Goal: Task Accomplishment & Management: Use online tool/utility

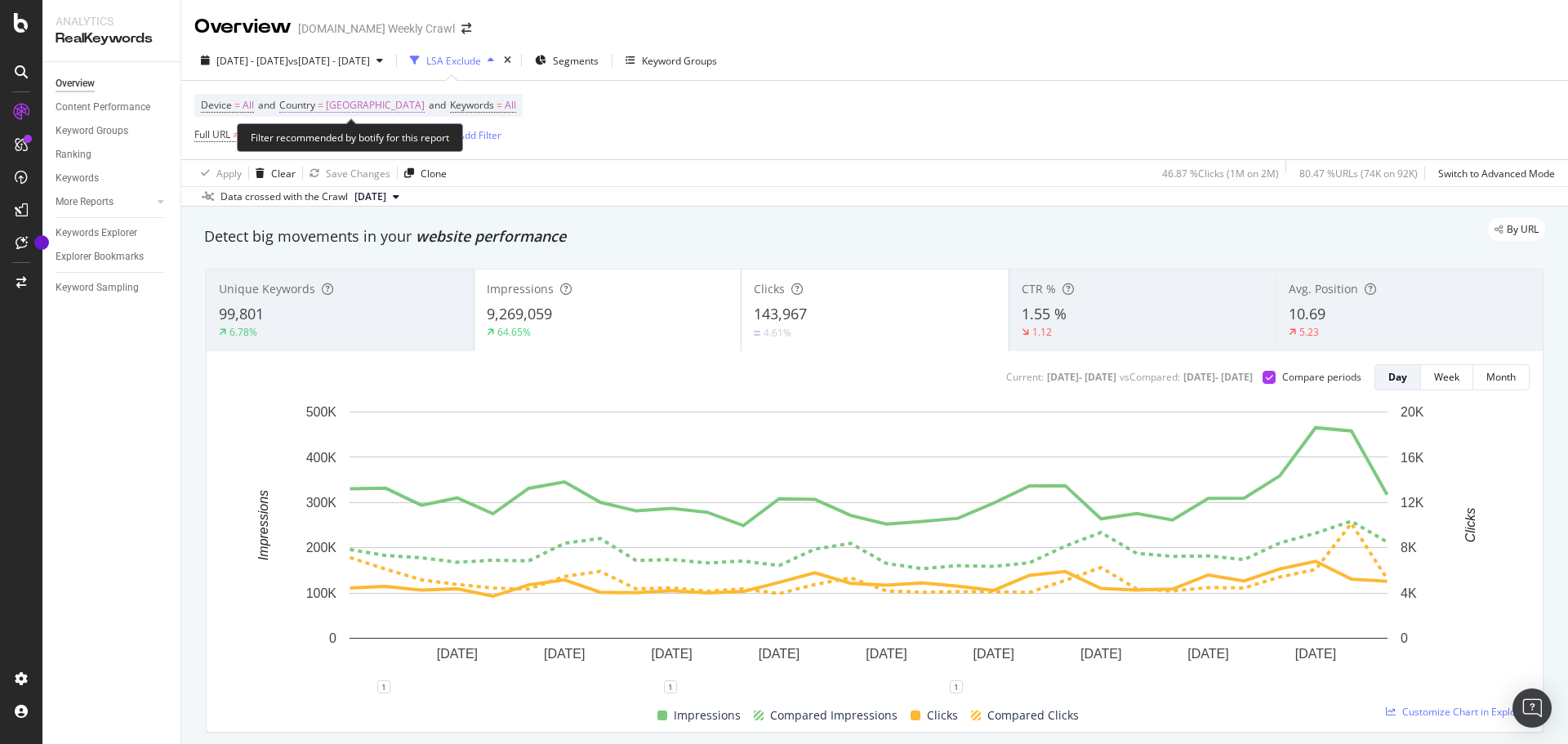
click at [378, 105] on span "[GEOGRAPHIC_DATA]" at bounding box center [375, 104] width 99 height 22
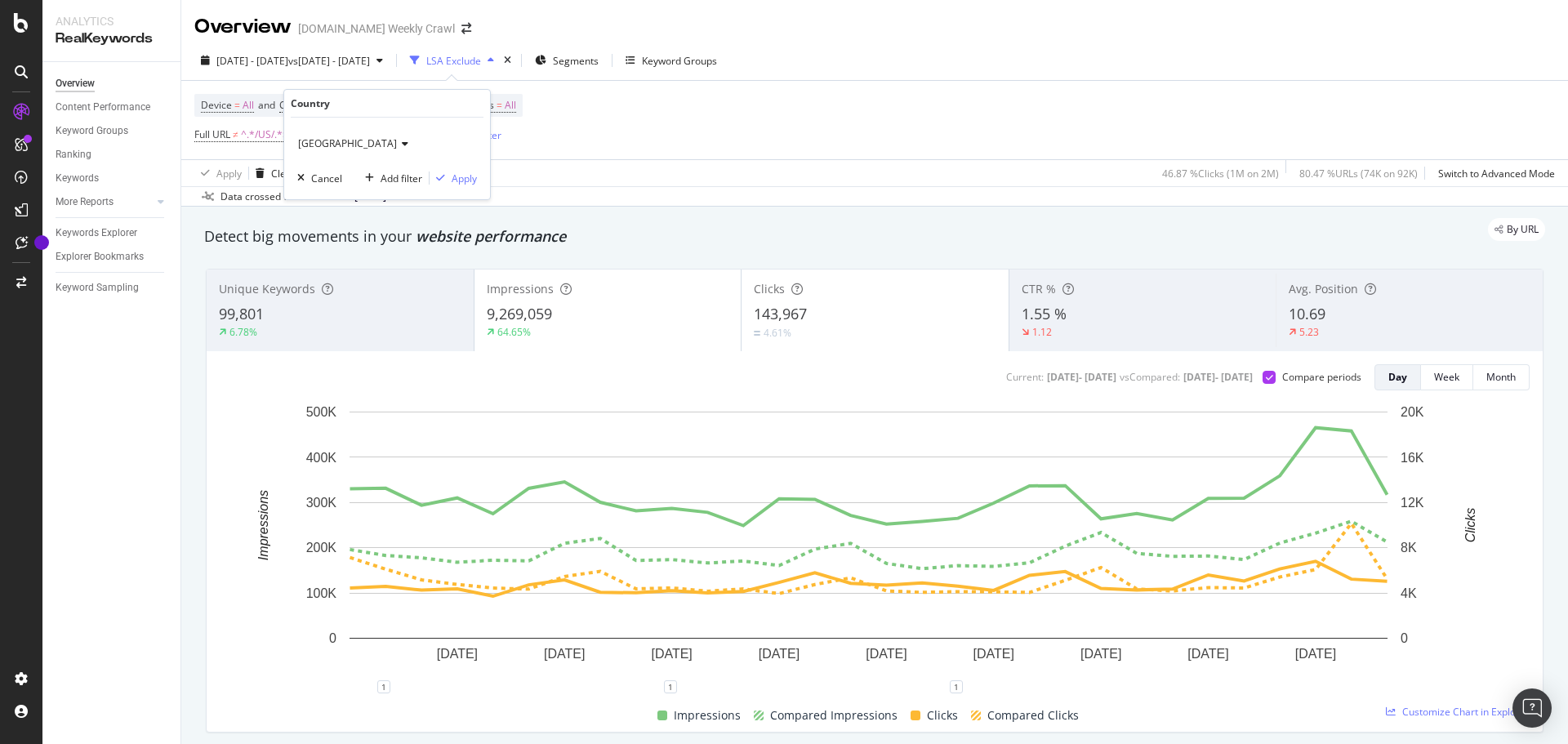
click at [373, 151] on div "[GEOGRAPHIC_DATA]" at bounding box center [388, 143] width 180 height 26
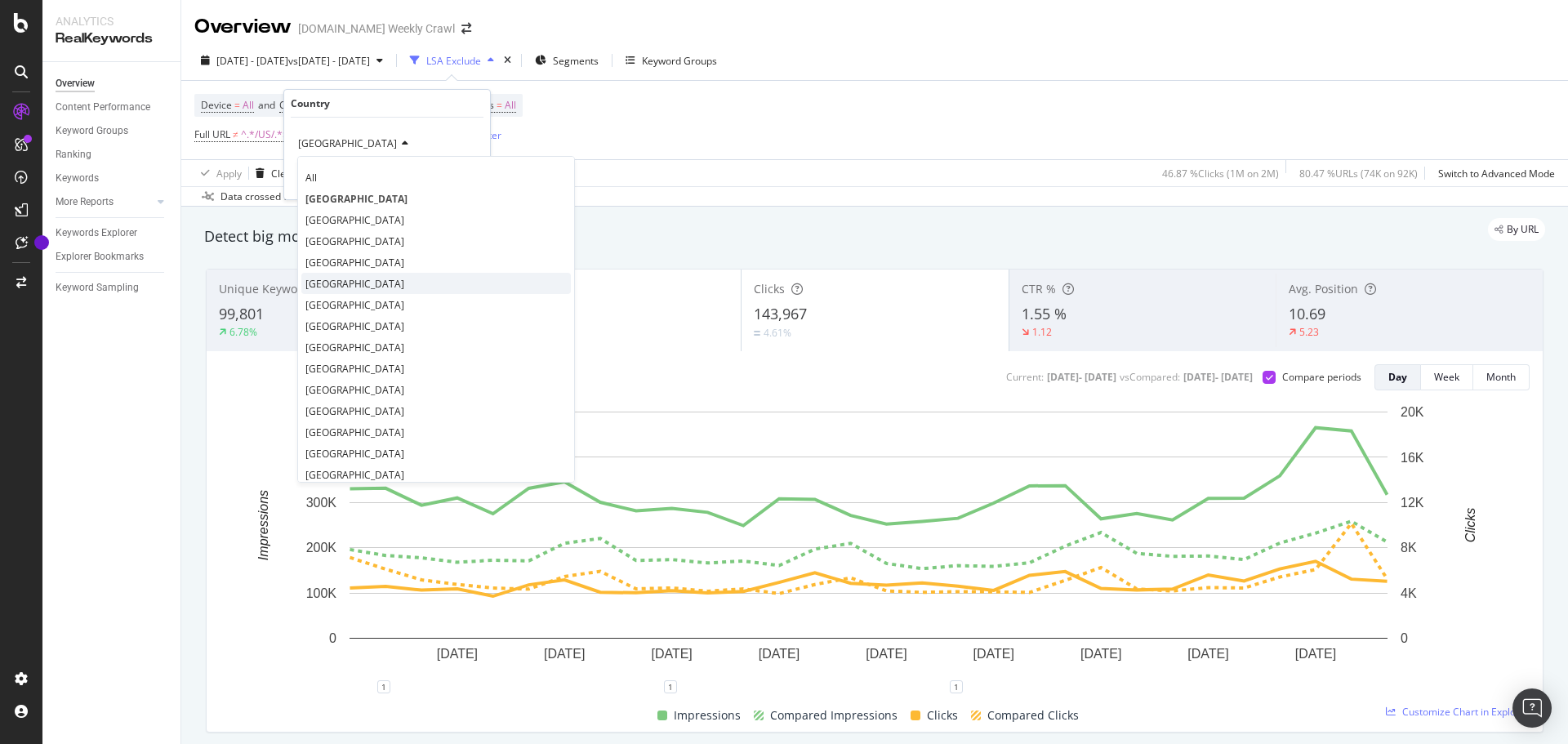
click at [371, 290] on div "[GEOGRAPHIC_DATA]" at bounding box center [436, 283] width 270 height 22
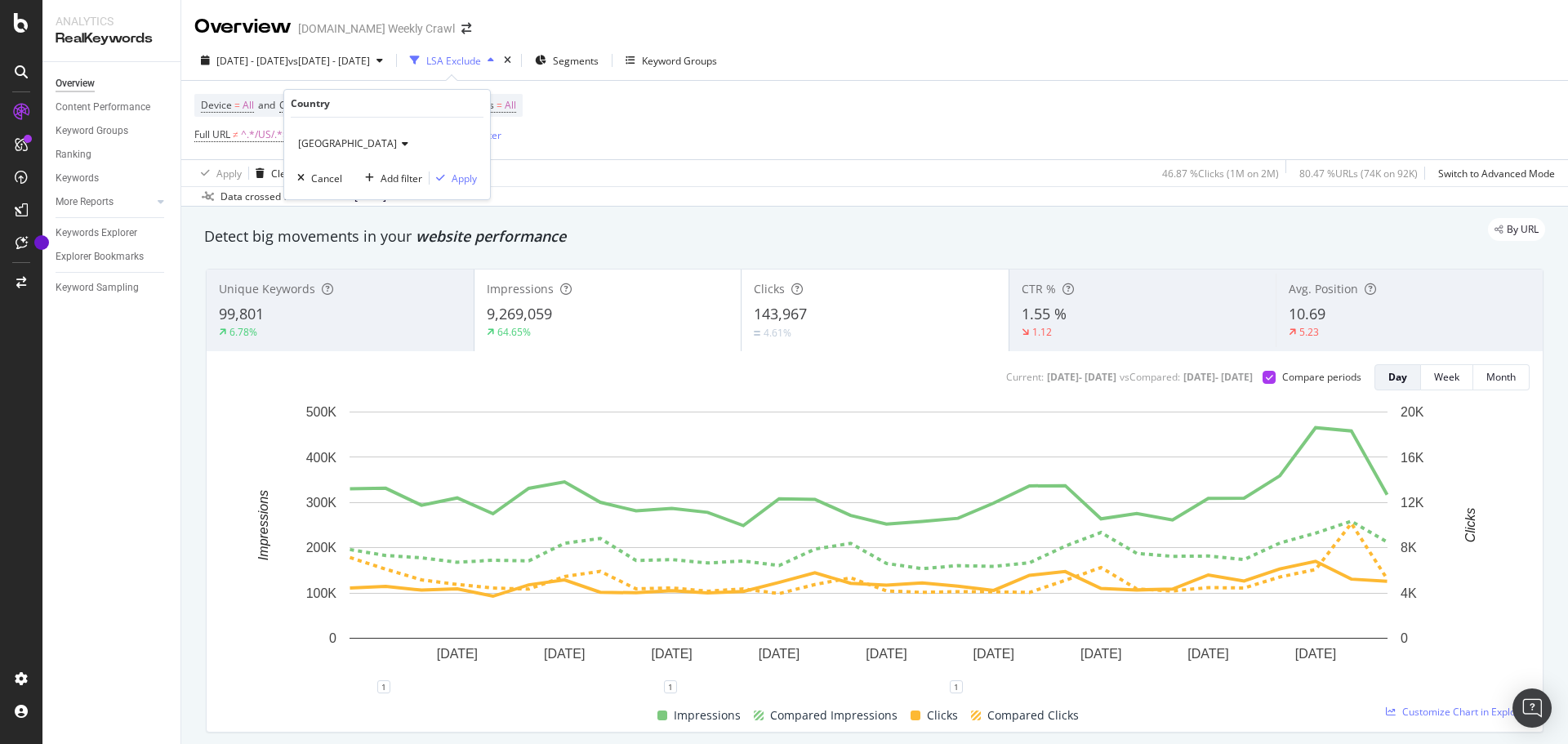
click at [465, 167] on div "Italy Cancel Add filter Apply" at bounding box center [387, 158] width 206 height 82
click at [465, 176] on div "Apply" at bounding box center [464, 178] width 25 height 13
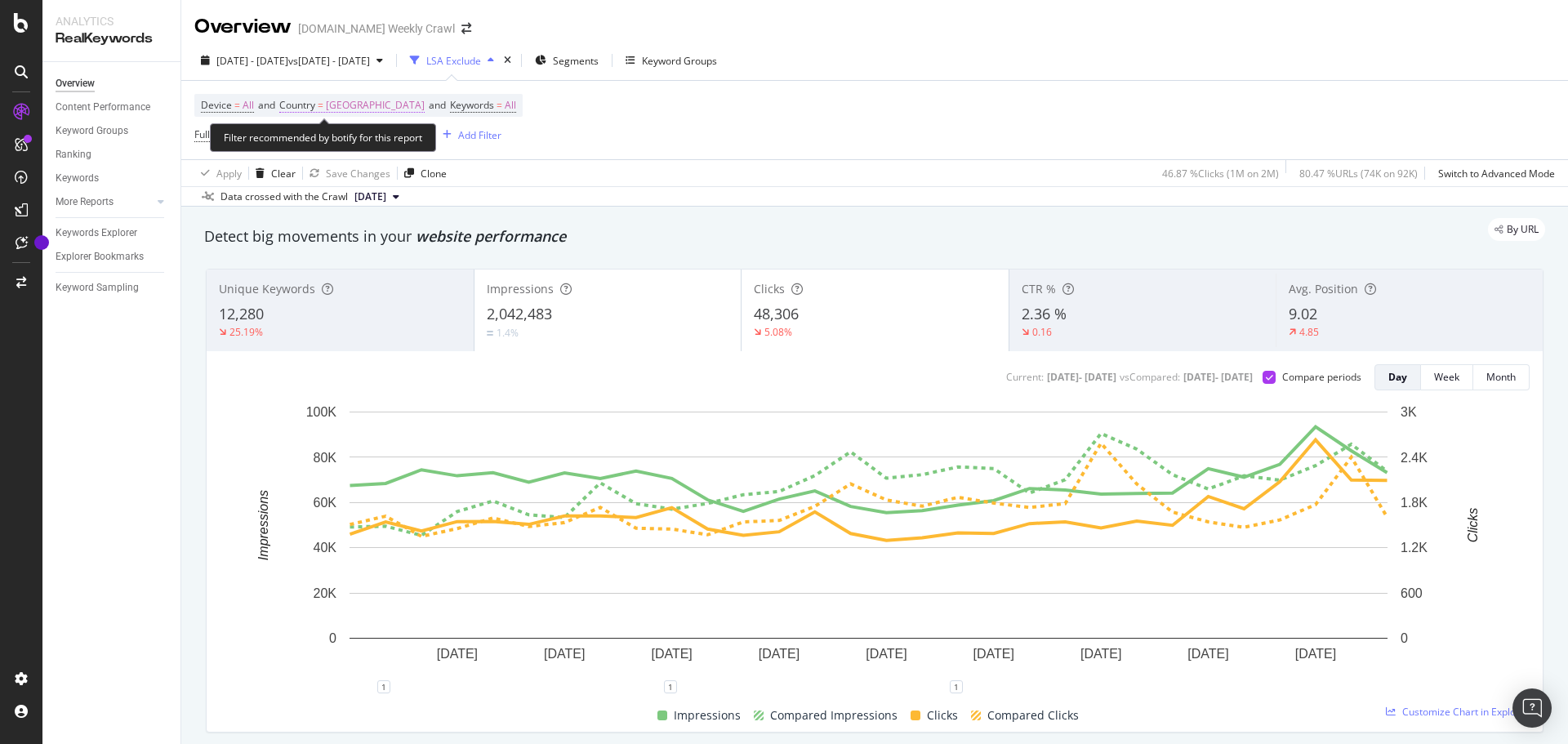
click at [323, 104] on span "=" at bounding box center [320, 104] width 5 height 13
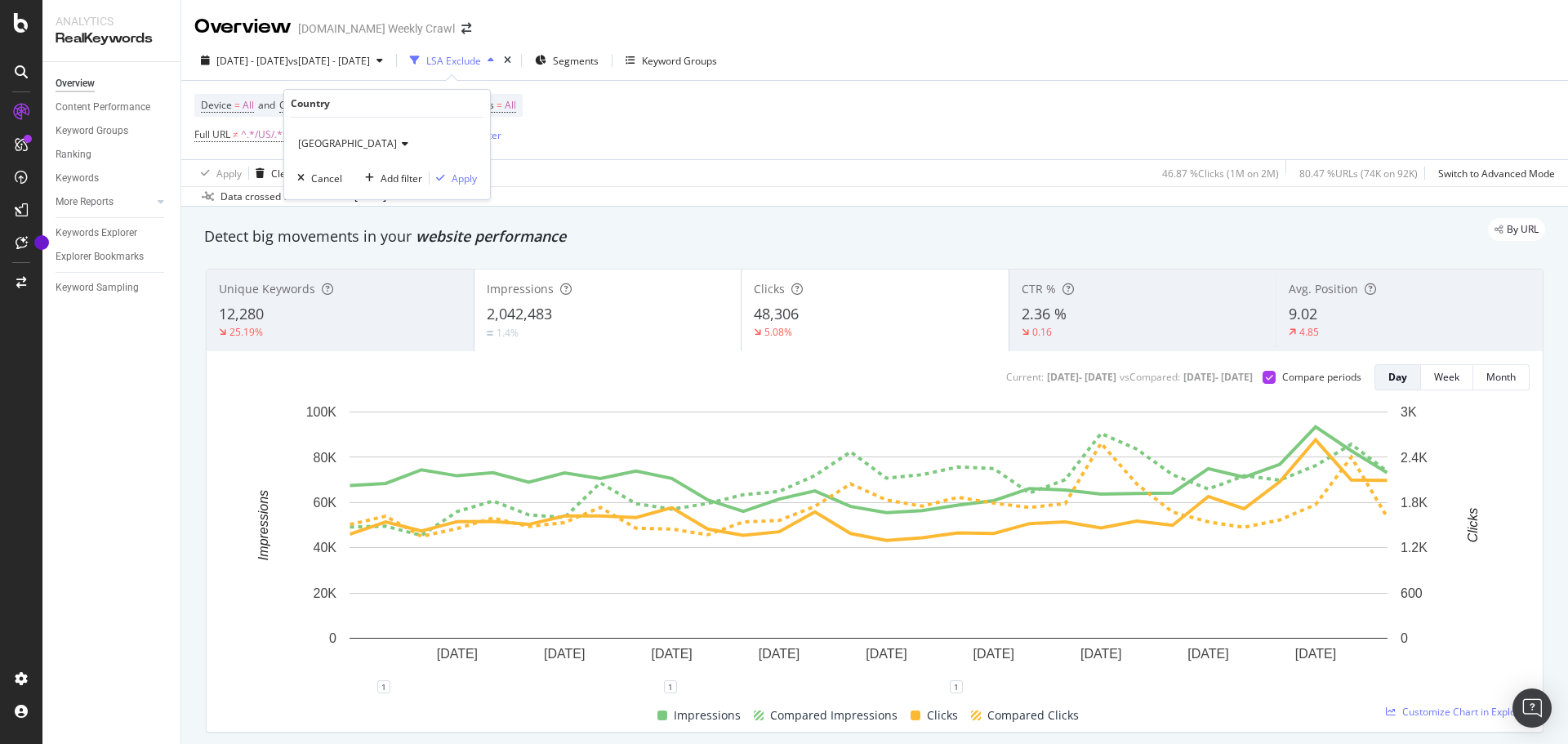
click at [565, 148] on div "Device = All and Country = [GEOGRAPHIC_DATA] and Keywords = All Full URL ≠ ^.*/…" at bounding box center [874, 120] width 1360 height 78
